Goal: Task Accomplishment & Management: Manage account settings

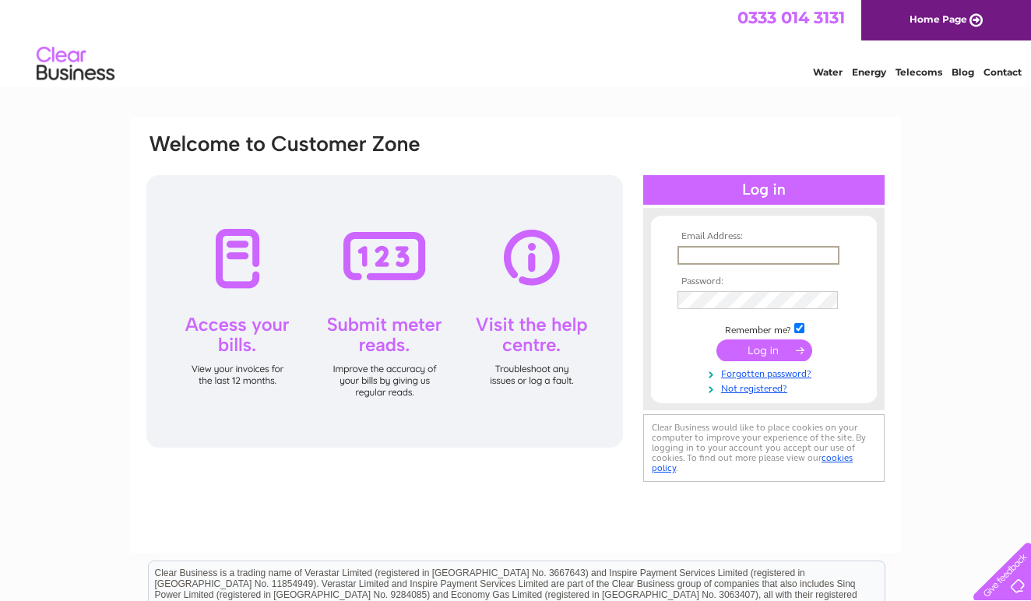
type input "jonathan@clearvueopticians.co.uk"
click at [764, 349] on input "submit" at bounding box center [764, 350] width 96 height 22
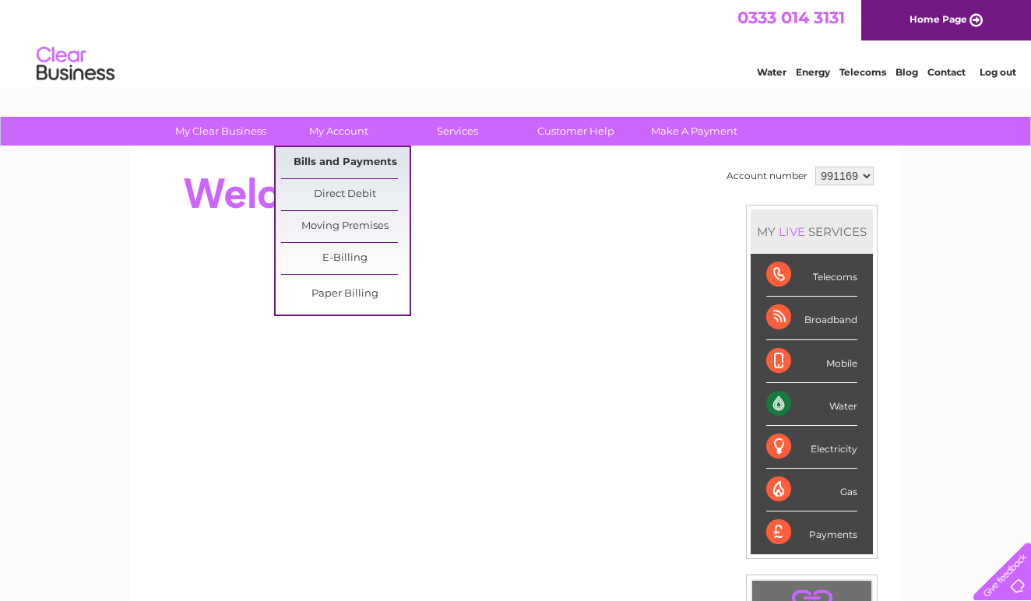
click at [340, 156] on link "Bills and Payments" at bounding box center [345, 162] width 128 height 31
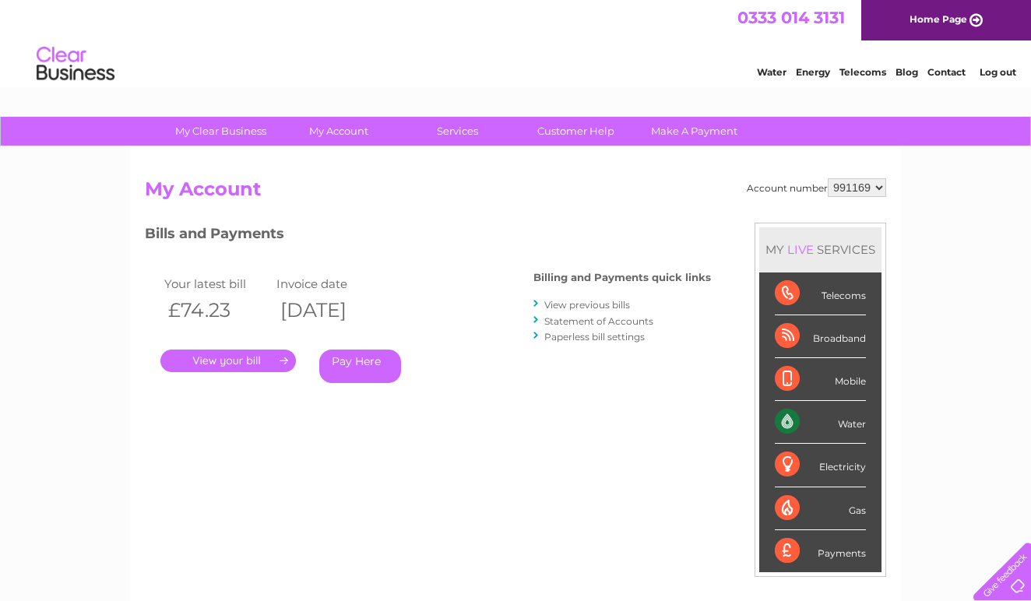
click at [261, 358] on link "." at bounding box center [227, 361] width 135 height 23
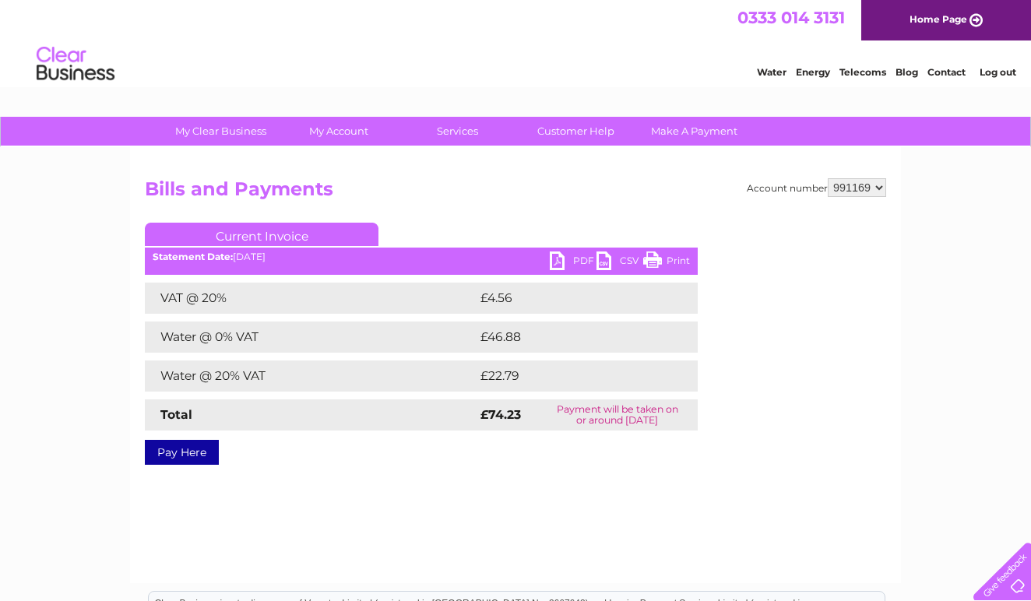
click at [561, 262] on link "PDF" at bounding box center [573, 262] width 47 height 23
click at [995, 74] on link "Log out" at bounding box center [997, 72] width 37 height 12
